Goal: Task Accomplishment & Management: Manage account settings

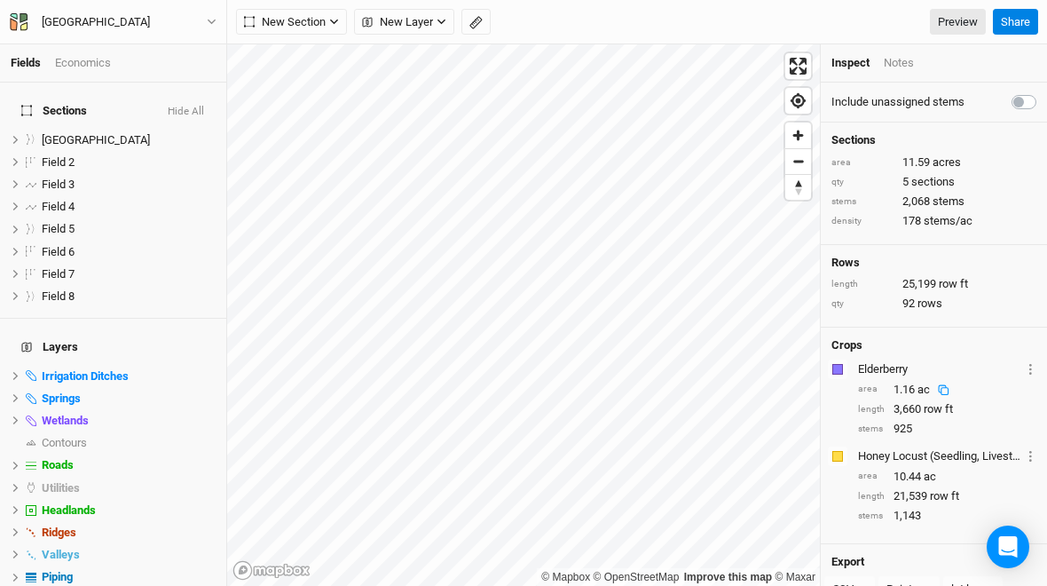
click at [945, 391] on icon at bounding box center [944, 390] width 12 height 12
click at [884, 361] on div "Elderberry" at bounding box center [939, 369] width 163 height 16
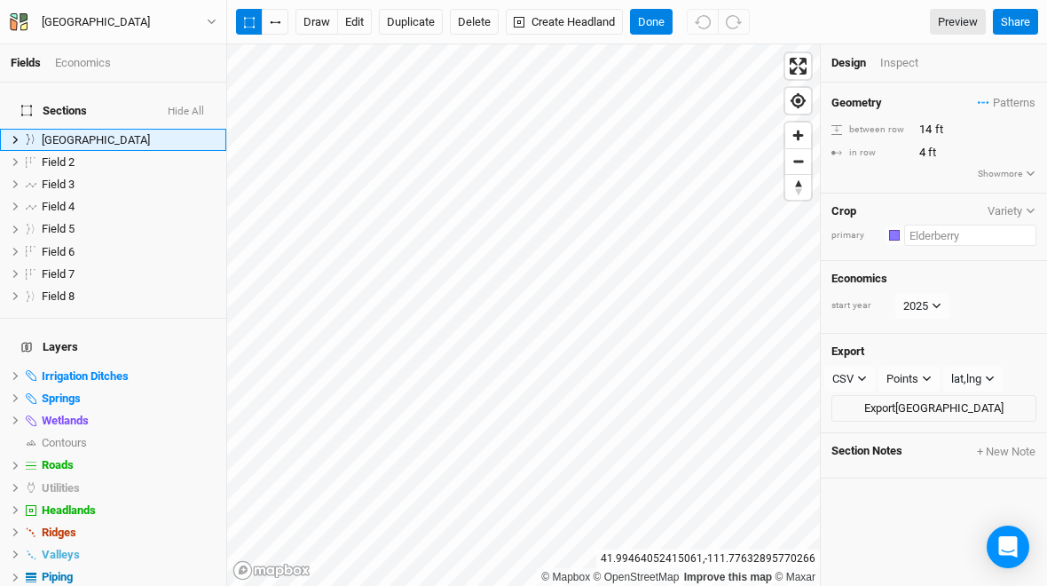
click at [926, 241] on input "text" at bounding box center [971, 235] width 132 height 21
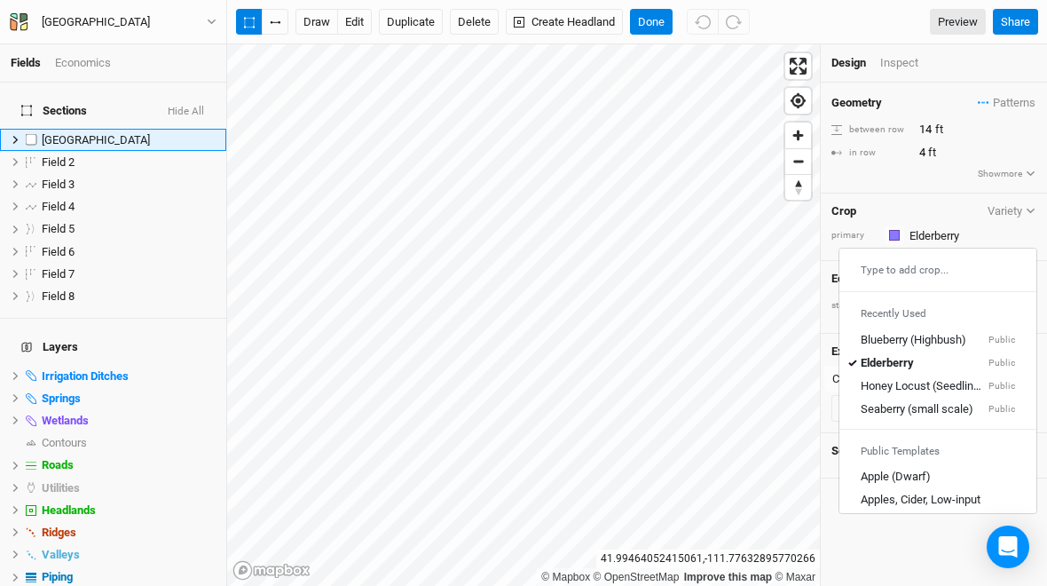
click at [12, 135] on icon at bounding box center [16, 140] width 10 height 10
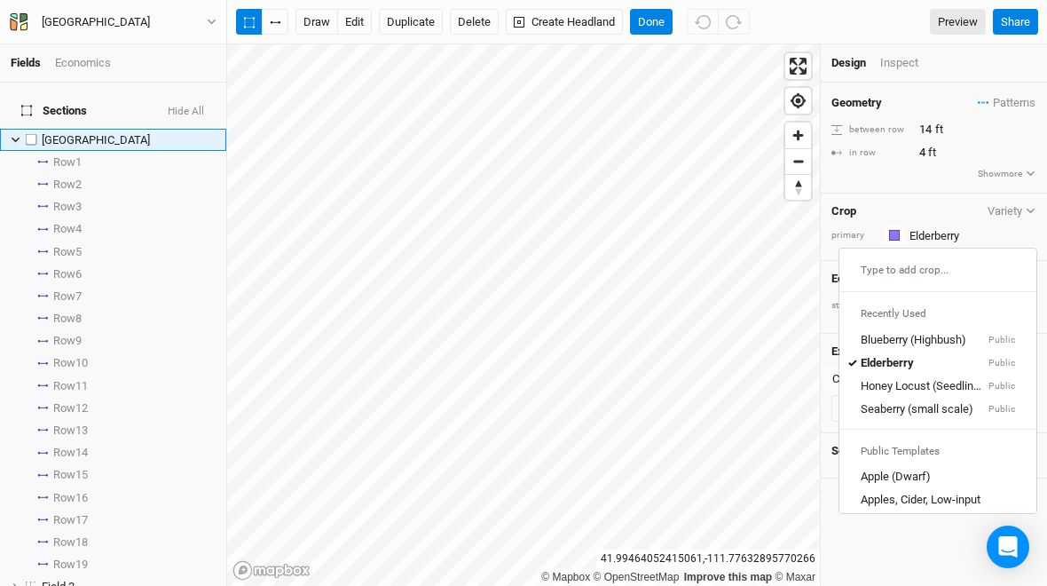
click at [20, 129] on label at bounding box center [31, 140] width 22 height 22
click at [26, 134] on input "checkbox" at bounding box center [32, 140] width 12 height 12
checkbox input "true"
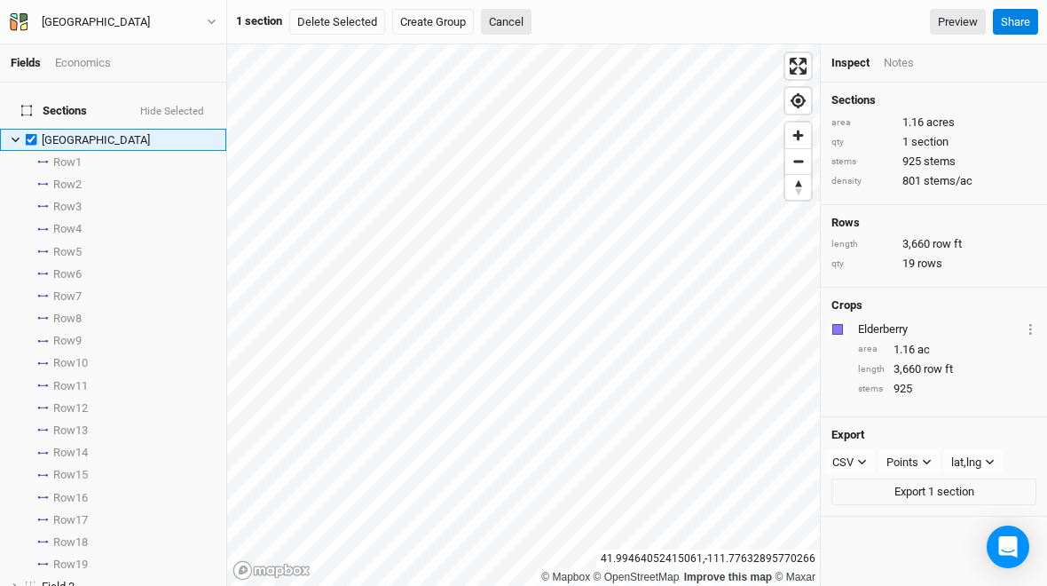
click at [77, 63] on div "Economics" at bounding box center [83, 63] width 56 height 16
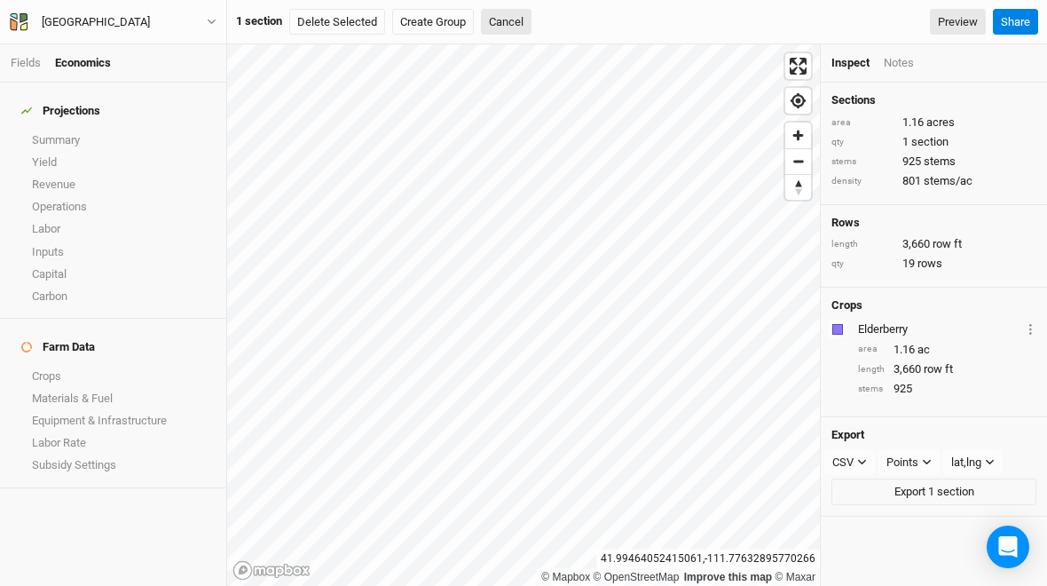
click at [51, 134] on link "Summary" at bounding box center [113, 140] width 226 height 22
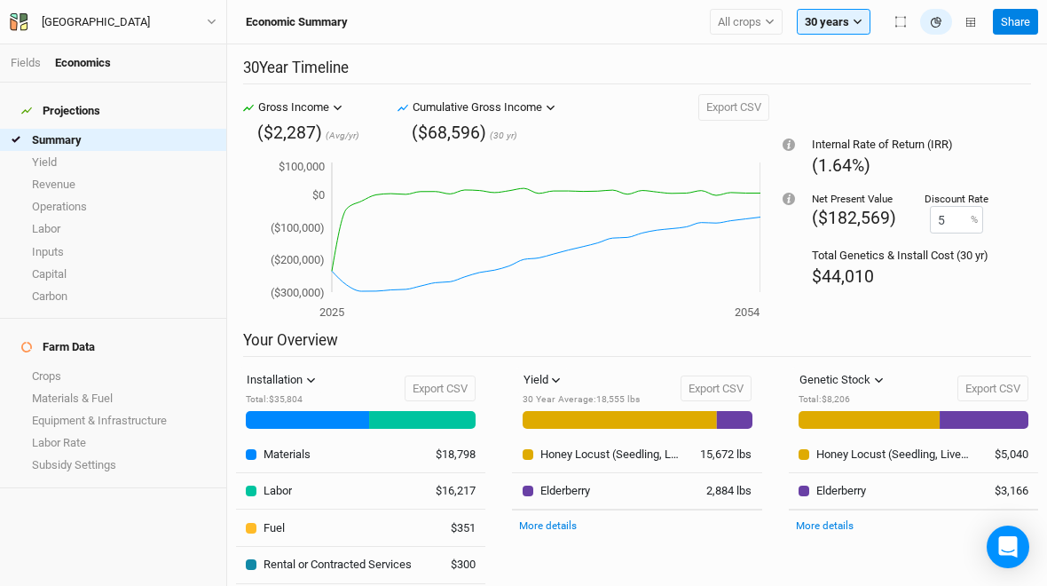
click at [46, 365] on link "Crops" at bounding box center [113, 376] width 226 height 22
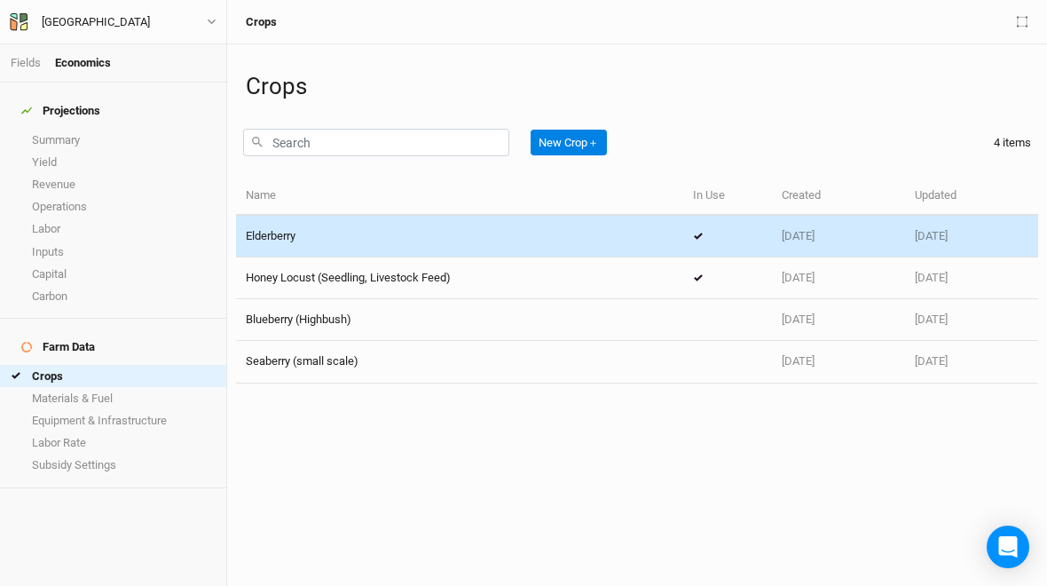
click at [288, 238] on span "Elderberry" at bounding box center [271, 235] width 50 height 13
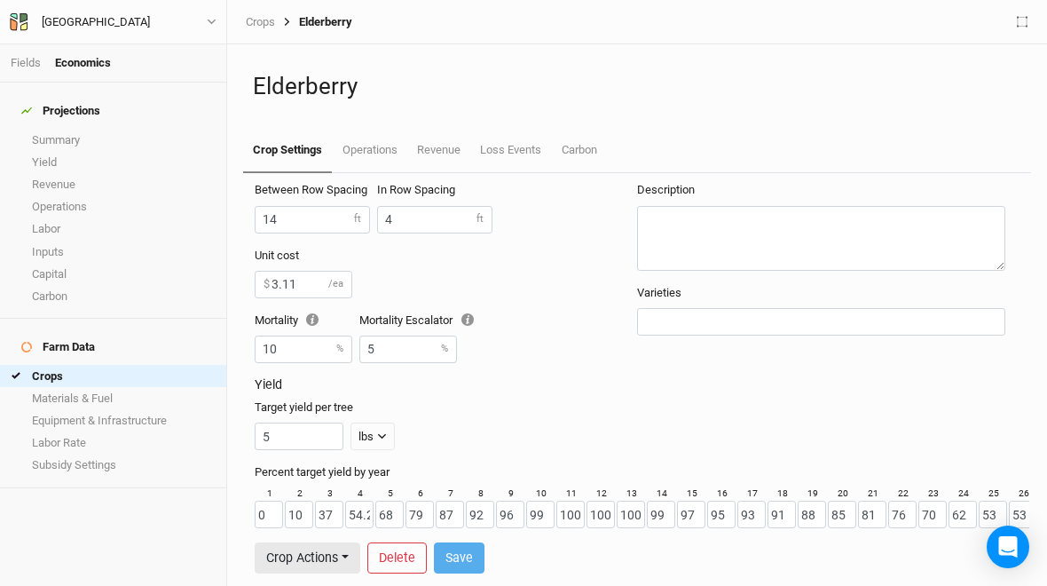
scroll to position [4, 0]
click at [378, 151] on link "Operations" at bounding box center [369, 150] width 75 height 43
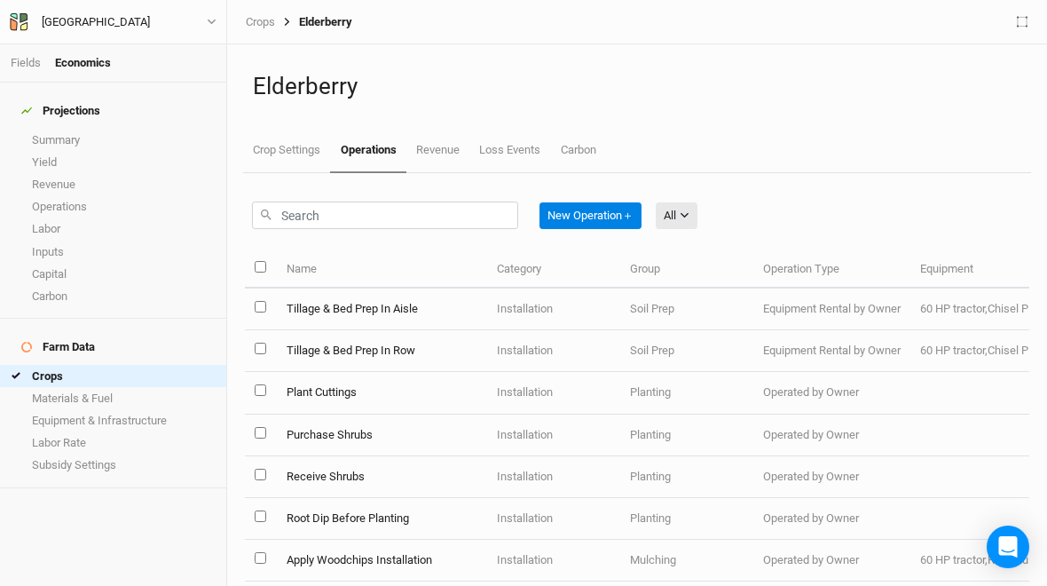
click at [442, 149] on link "Revenue" at bounding box center [438, 150] width 63 height 43
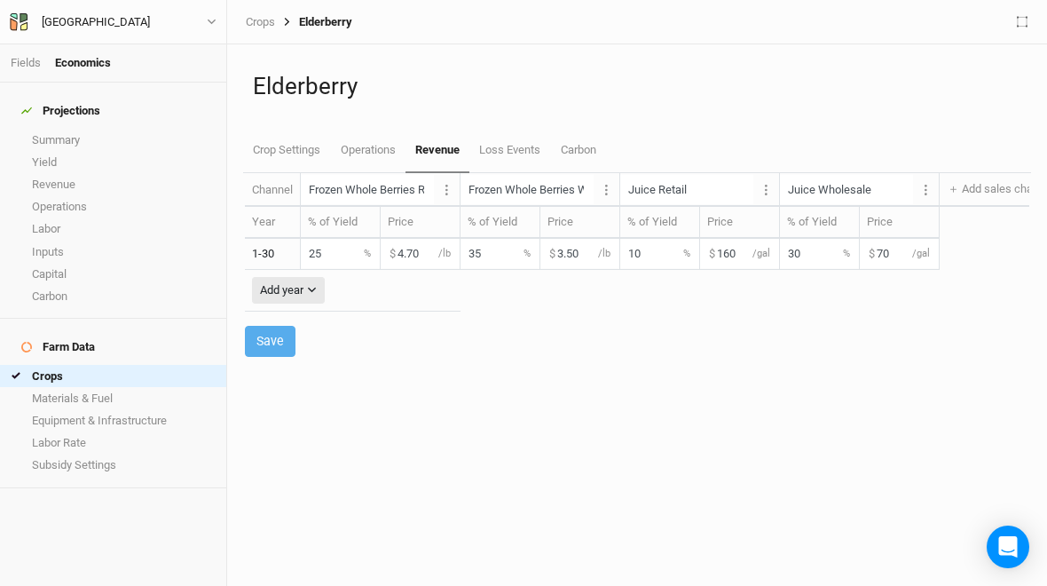
click at [26, 62] on link "Fields" at bounding box center [26, 62] width 30 height 13
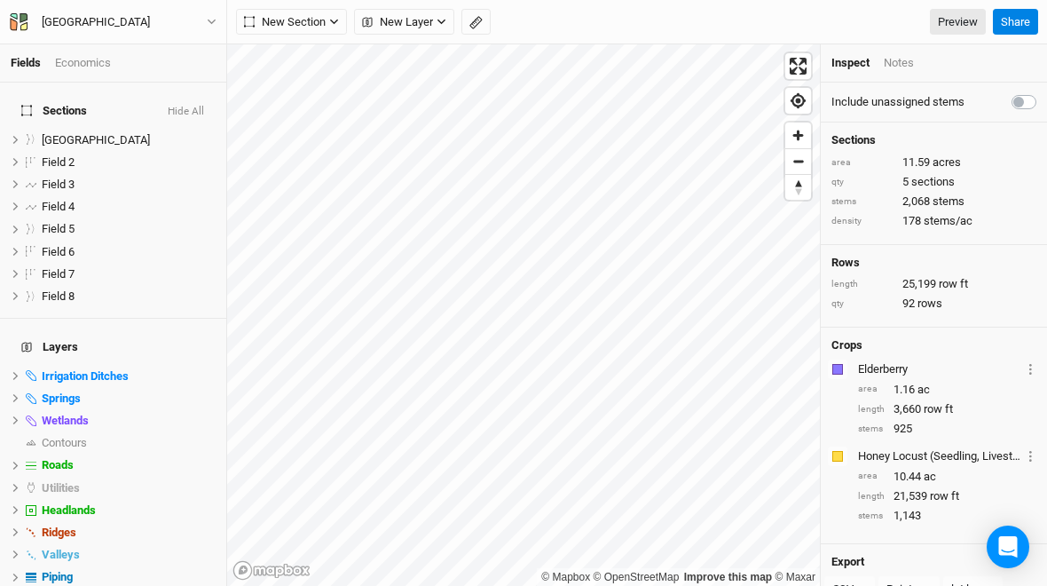
click at [896, 359] on div "Elderberry Layer 1 Sections Elderberry Field" at bounding box center [947, 369] width 178 height 20
click at [892, 371] on div "Elderberry" at bounding box center [939, 369] width 163 height 16
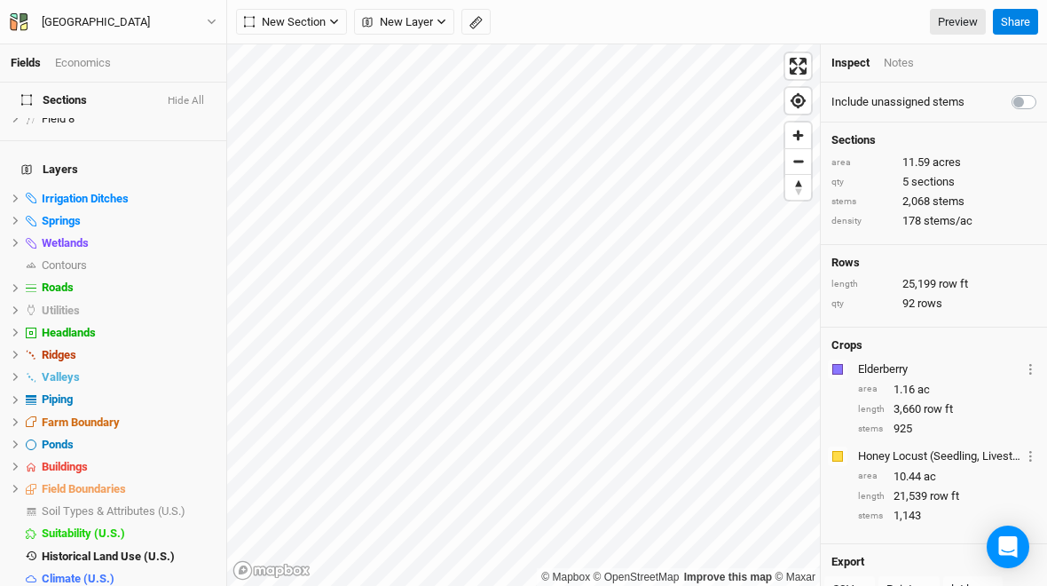
scroll to position [177, 0]
click at [24, 328] on span at bounding box center [30, 333] width 21 height 11
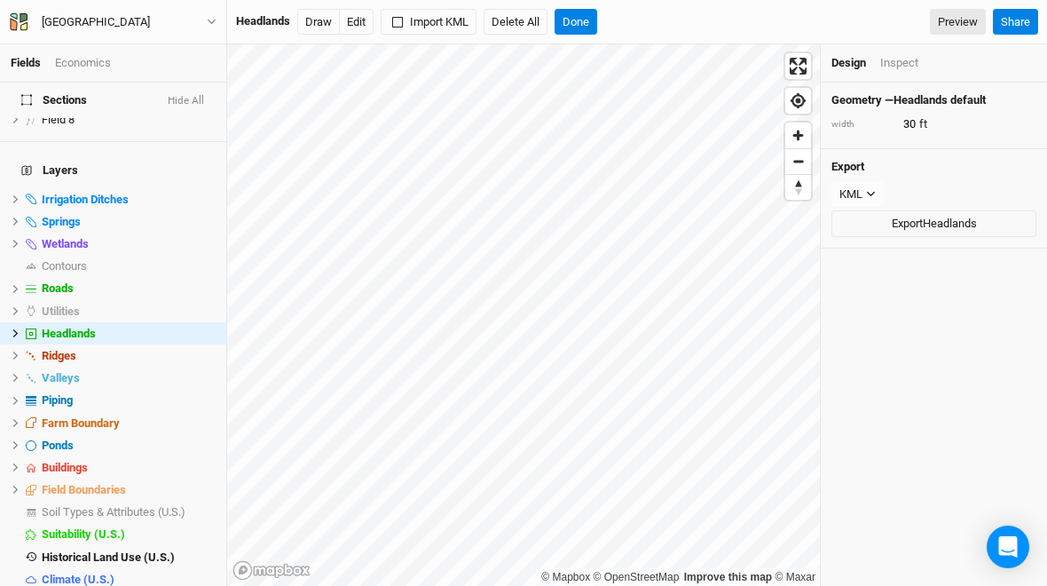
click at [27, 328] on rect at bounding box center [32, 333] width 10 height 10
click at [15, 322] on li "Headlands hide" at bounding box center [113, 333] width 226 height 22
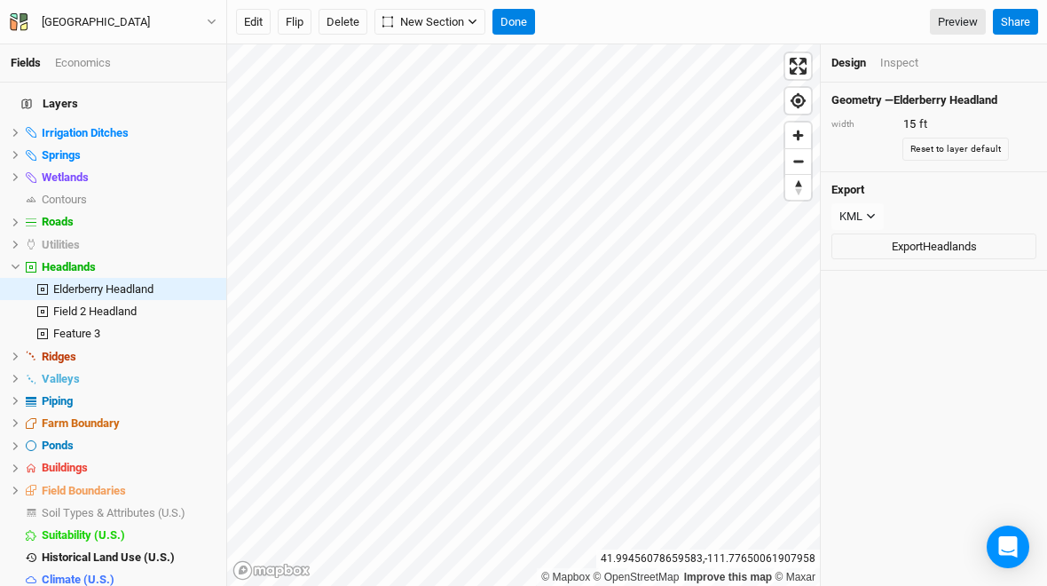
scroll to position [242, 0]
click at [17, 486] on icon at bounding box center [16, 491] width 10 height 10
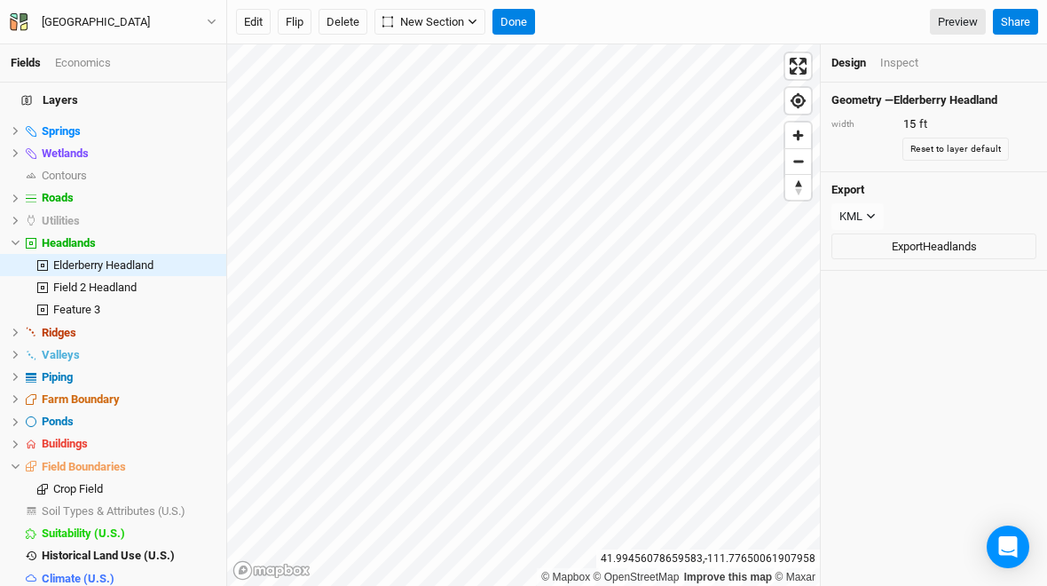
scroll to position [265, 0]
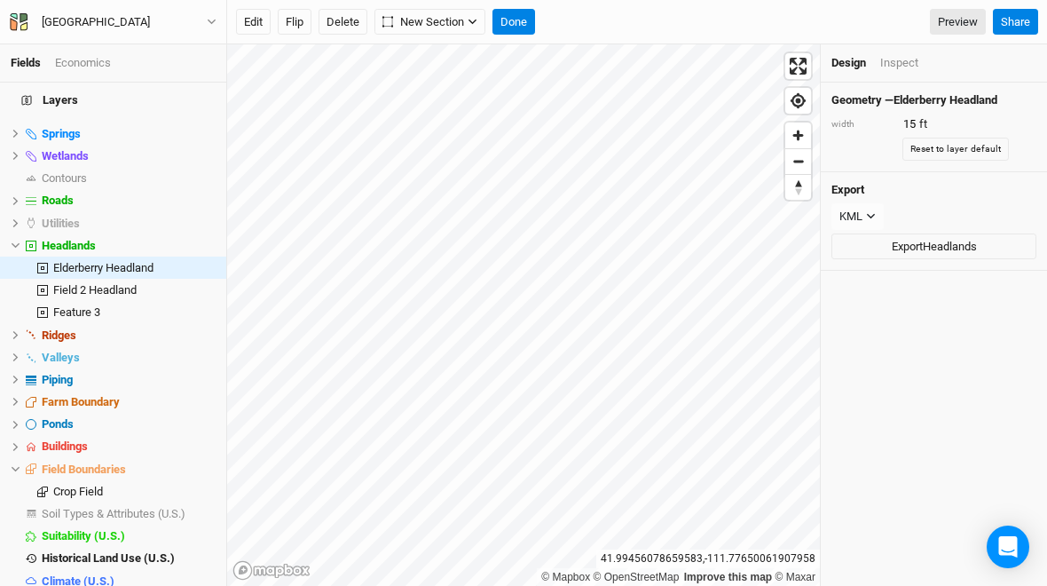
click at [20, 464] on icon at bounding box center [16, 469] width 10 height 10
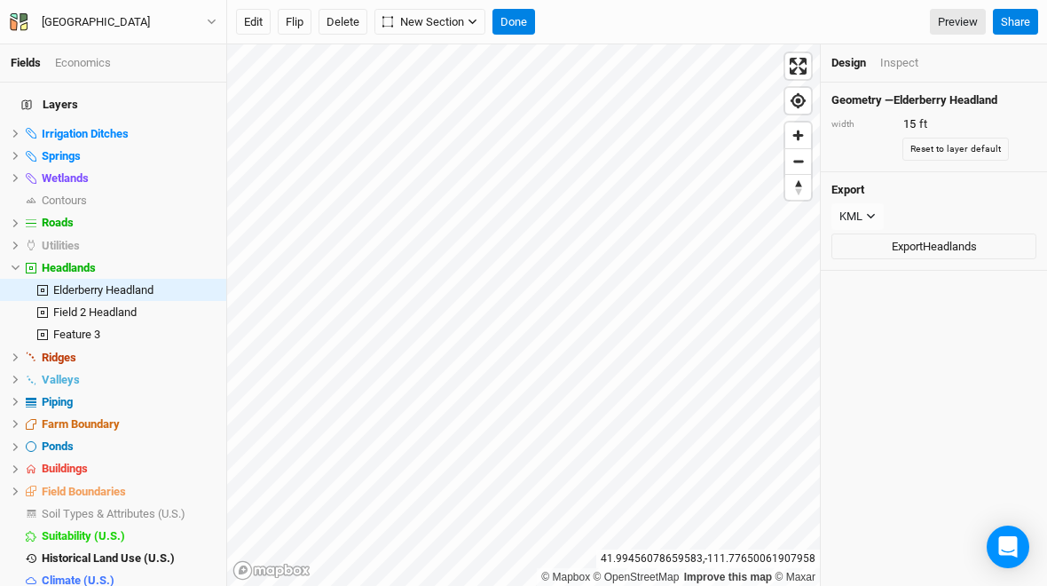
click at [15, 419] on icon at bounding box center [16, 424] width 10 height 10
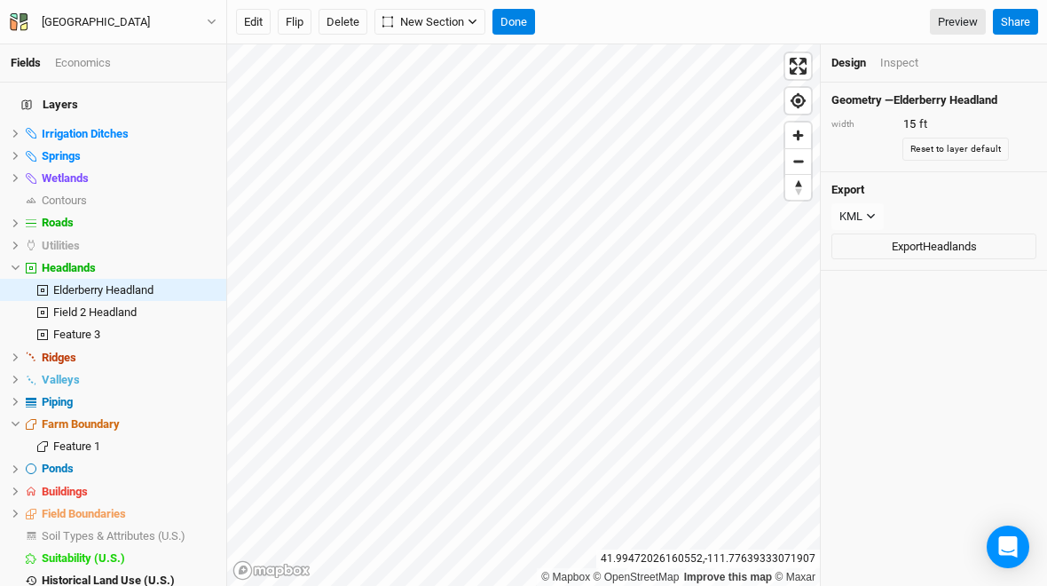
click at [25, 263] on span at bounding box center [30, 268] width 21 height 11
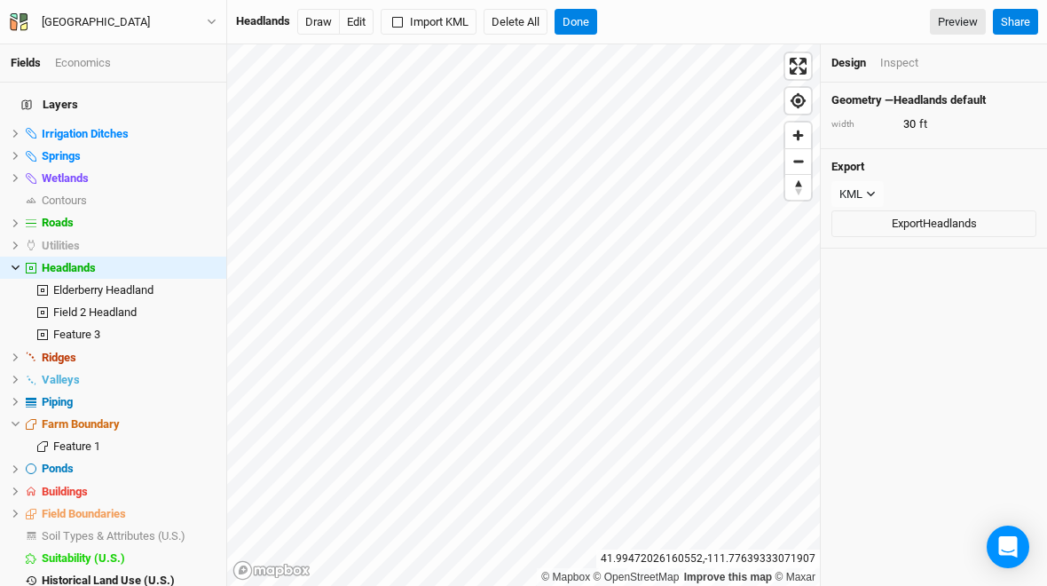
click at [12, 265] on icon at bounding box center [16, 267] width 8 height 5
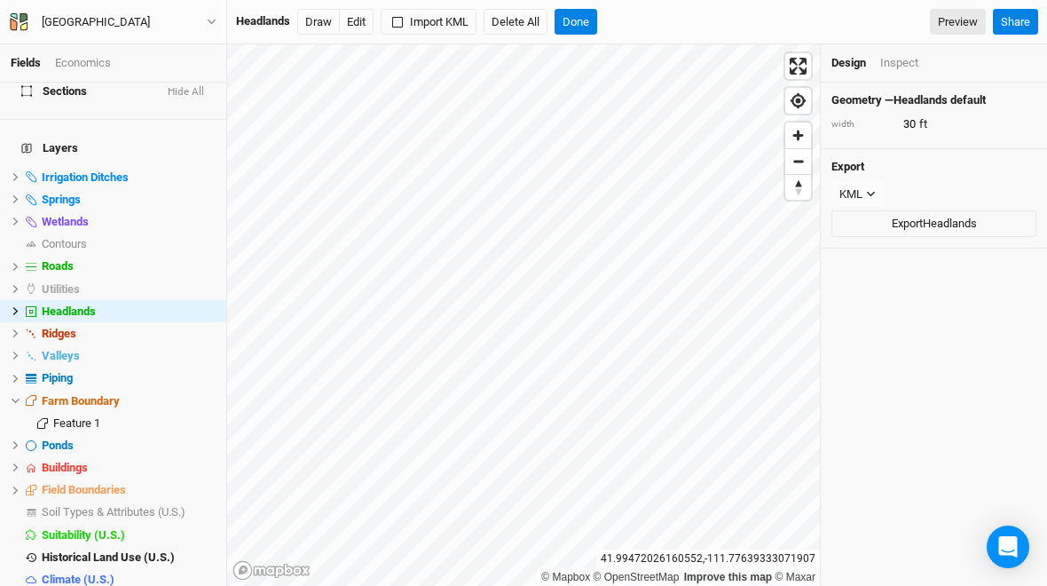
type input "15"
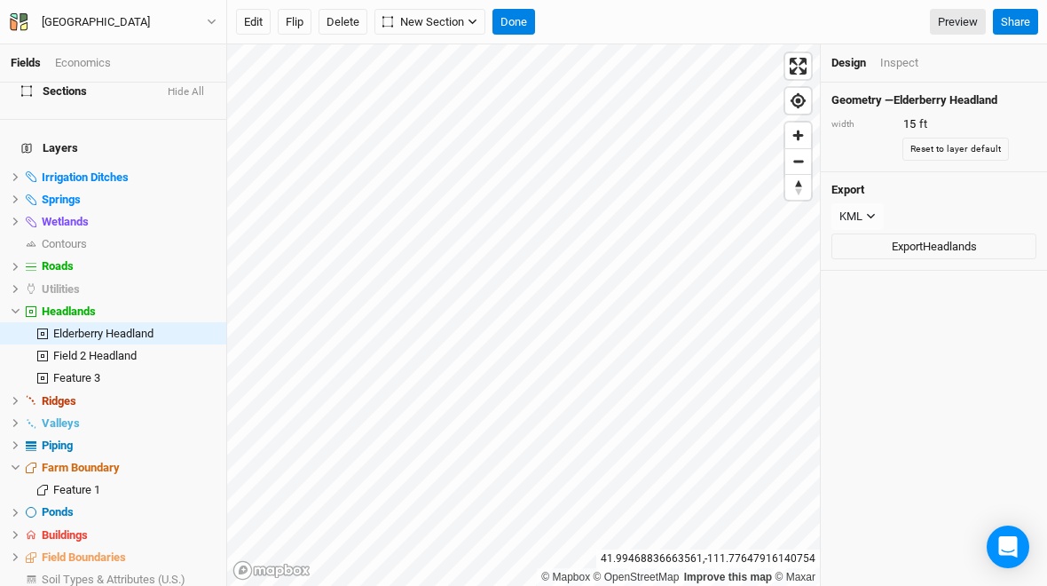
click at [23, 552] on span at bounding box center [30, 557] width 21 height 11
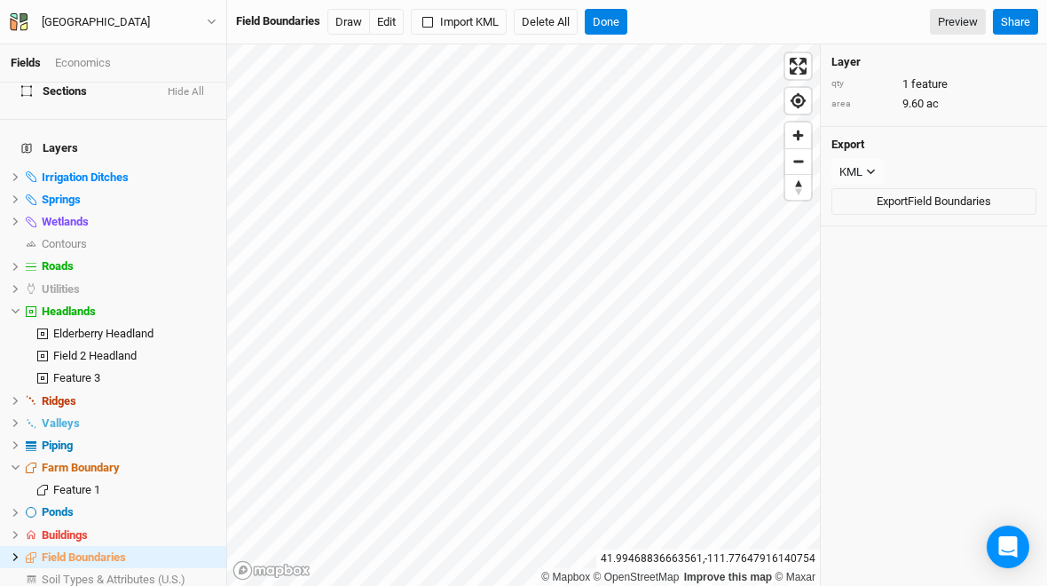
click at [23, 552] on span at bounding box center [30, 557] width 21 height 11
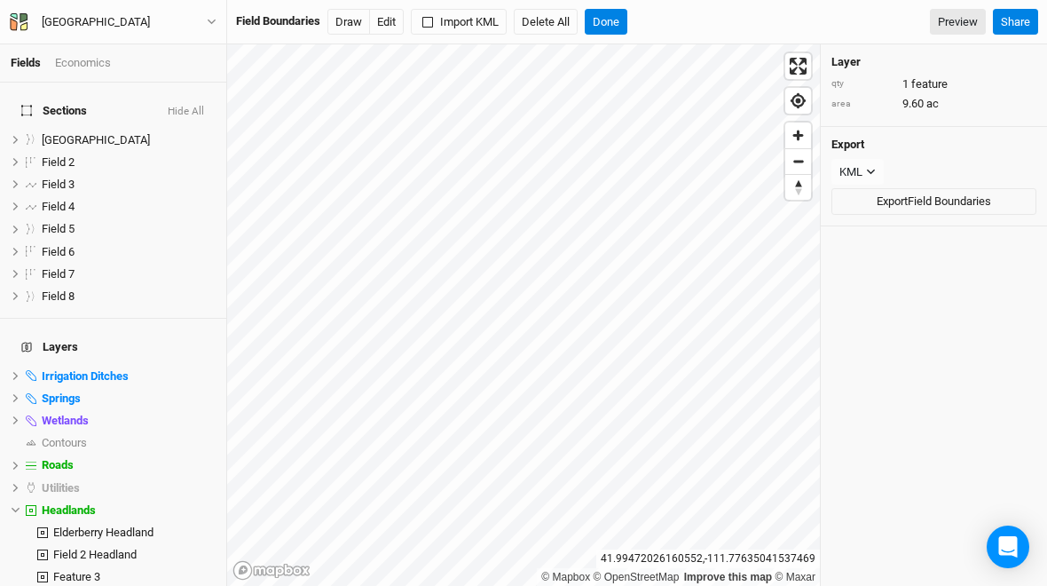
scroll to position [0, 0]
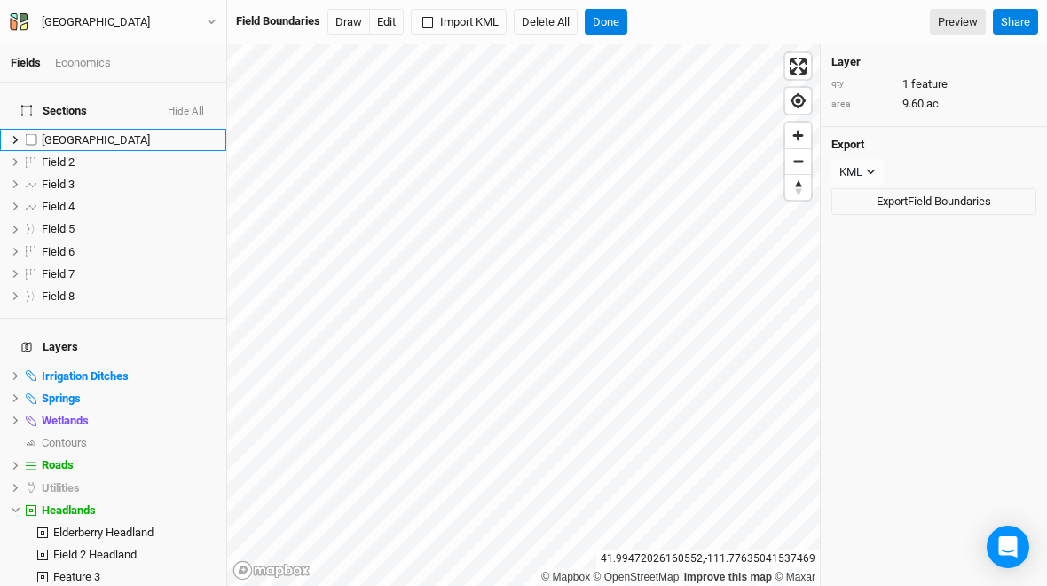
click at [24, 131] on label at bounding box center [31, 140] width 22 height 22
click at [26, 134] on input "checkbox" at bounding box center [32, 140] width 12 height 12
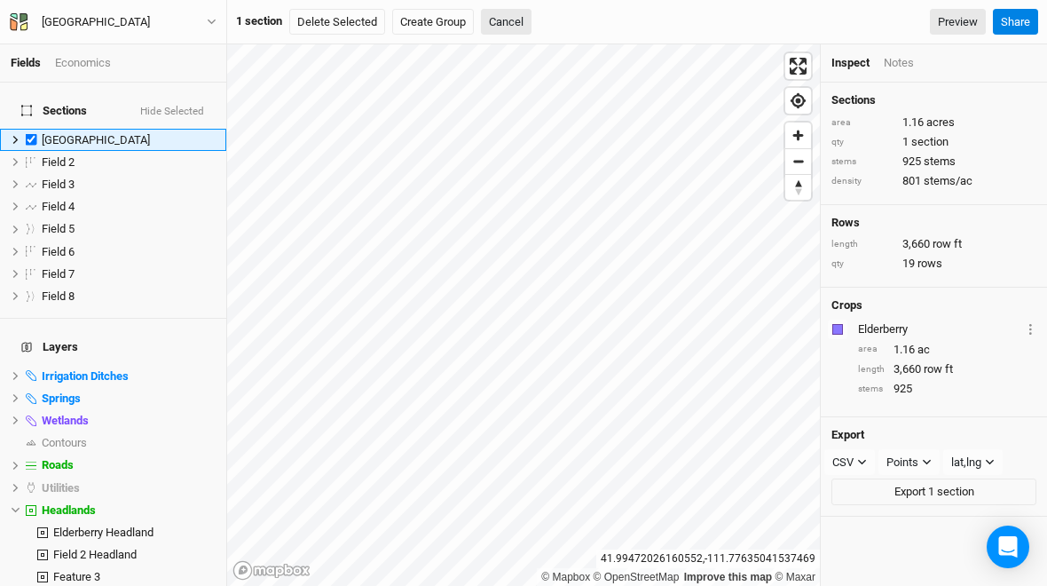
click at [12, 135] on icon at bounding box center [16, 140] width 10 height 10
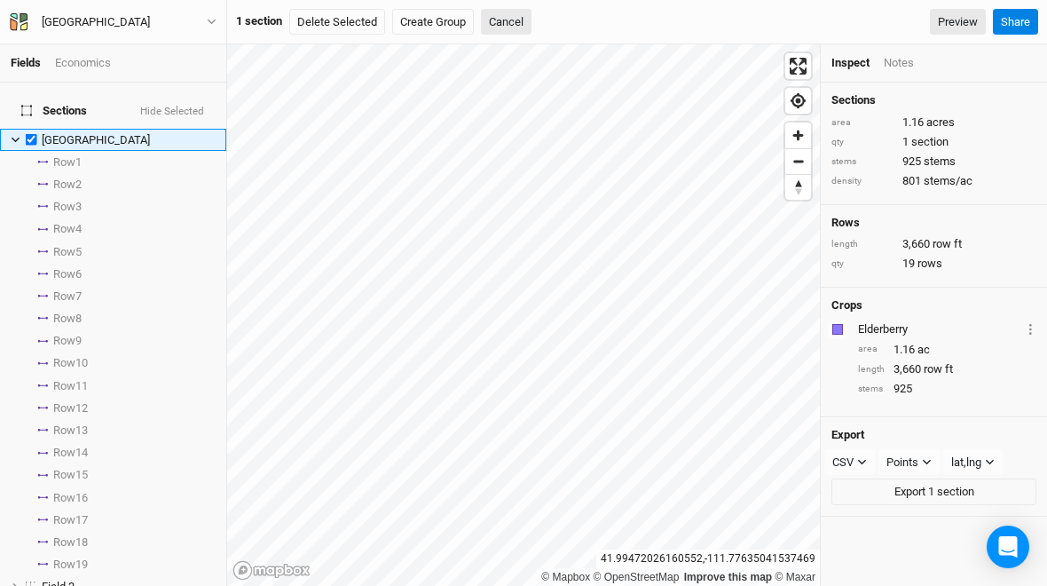
click at [99, 133] on span "[GEOGRAPHIC_DATA]" at bounding box center [96, 139] width 108 height 13
checkbox input "false"
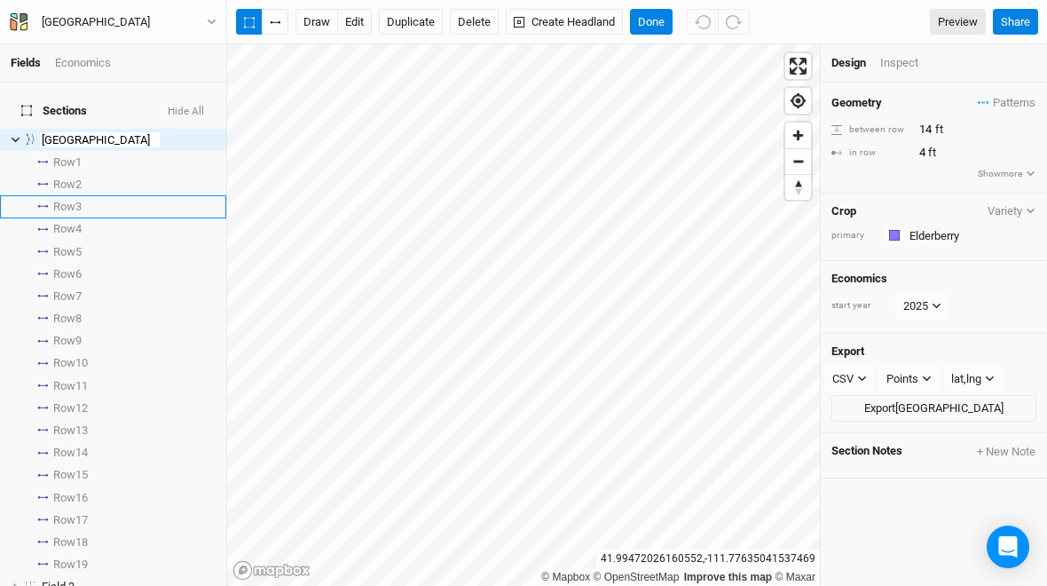
click at [1024, 176] on button "Show more" at bounding box center [1006, 174] width 59 height 16
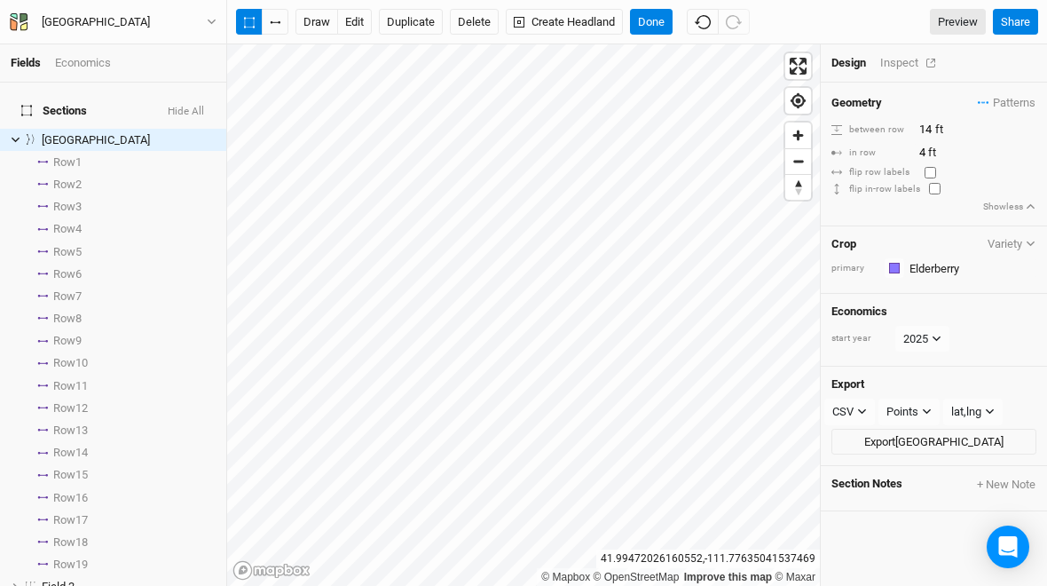
click at [904, 59] on div "Inspect" at bounding box center [912, 63] width 63 height 16
